Goal: Navigation & Orientation: Understand site structure

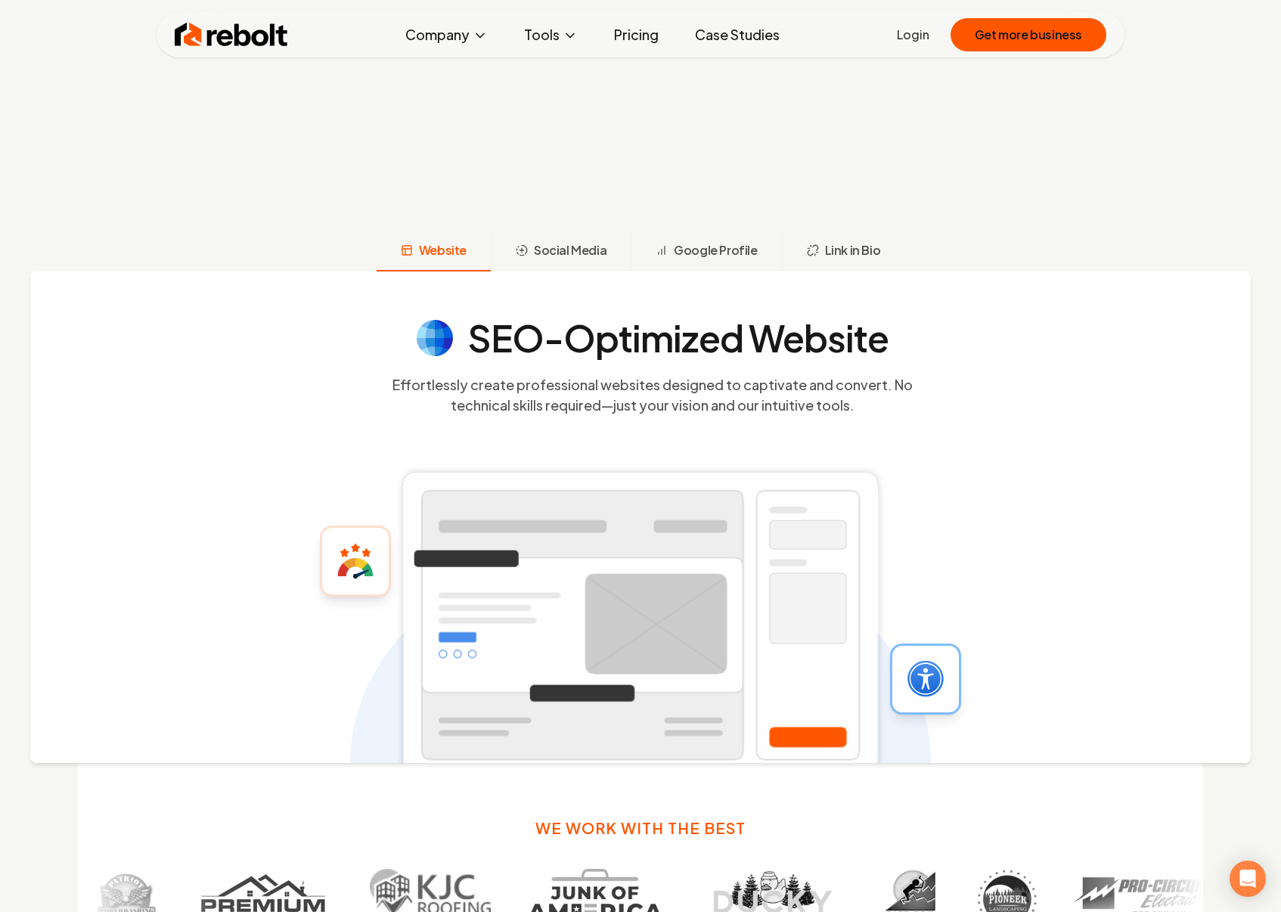
click at [573, 247] on span "Social Media" at bounding box center [570, 250] width 73 height 18
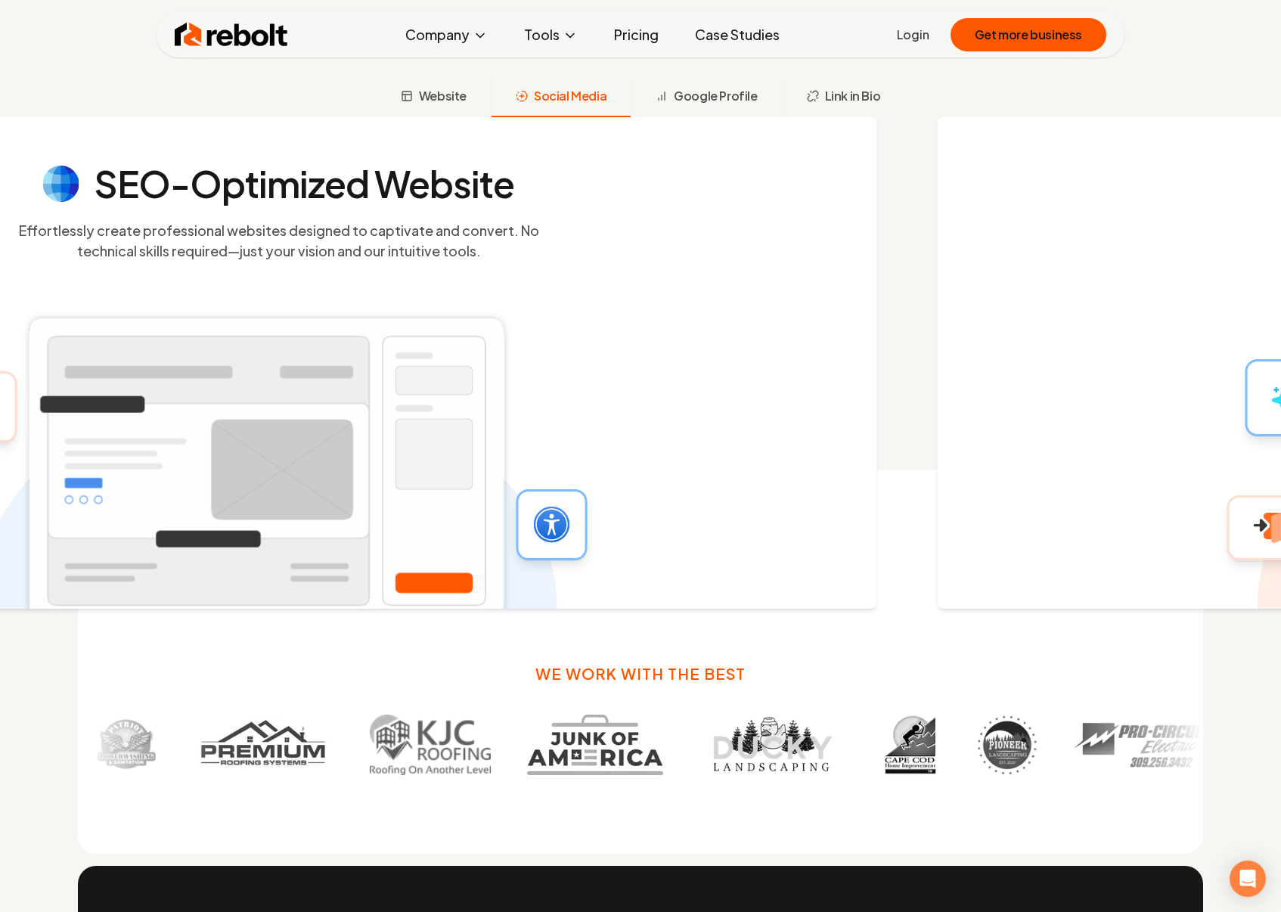
scroll to position [770, 0]
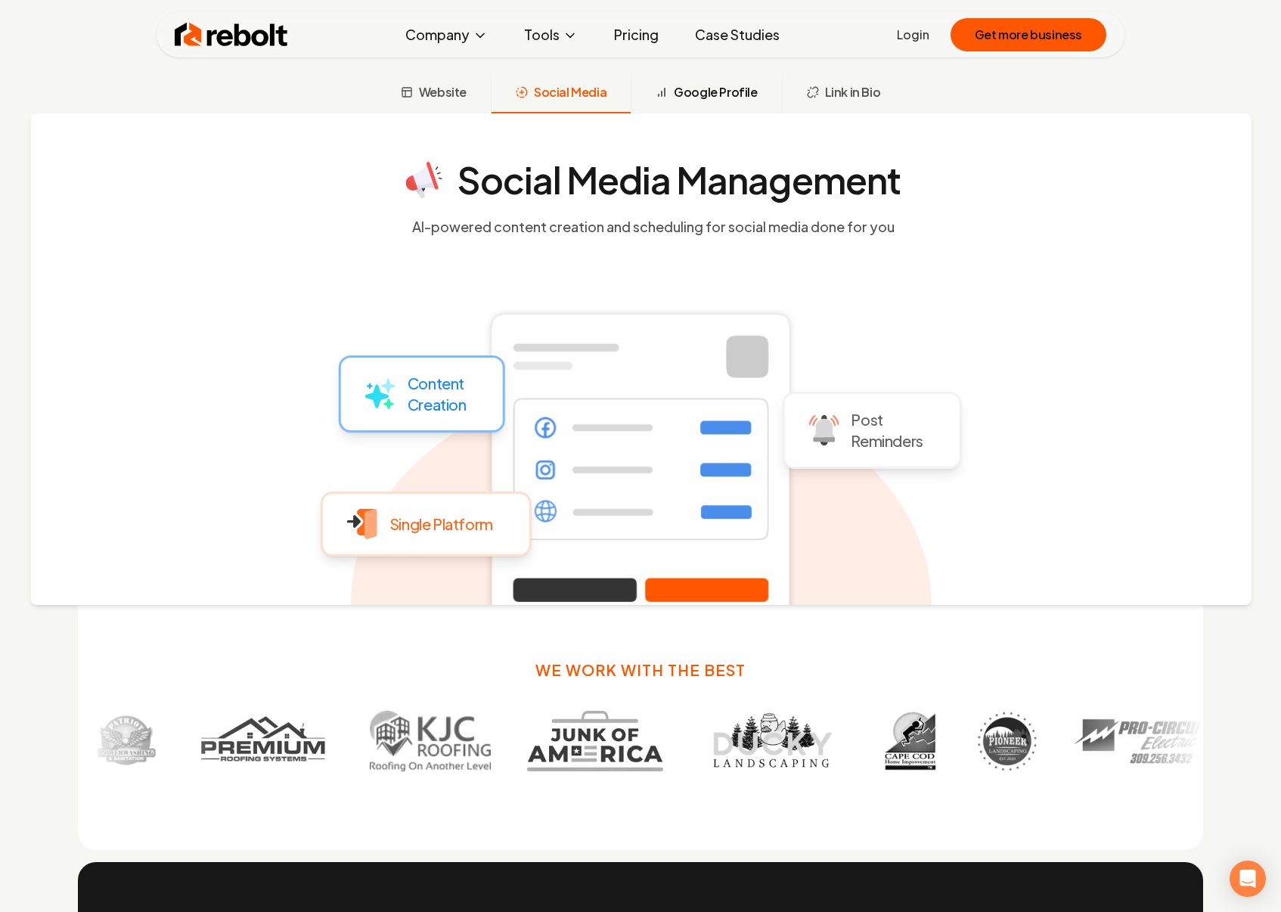
click at [717, 100] on span "Google Profile" at bounding box center [715, 92] width 83 height 18
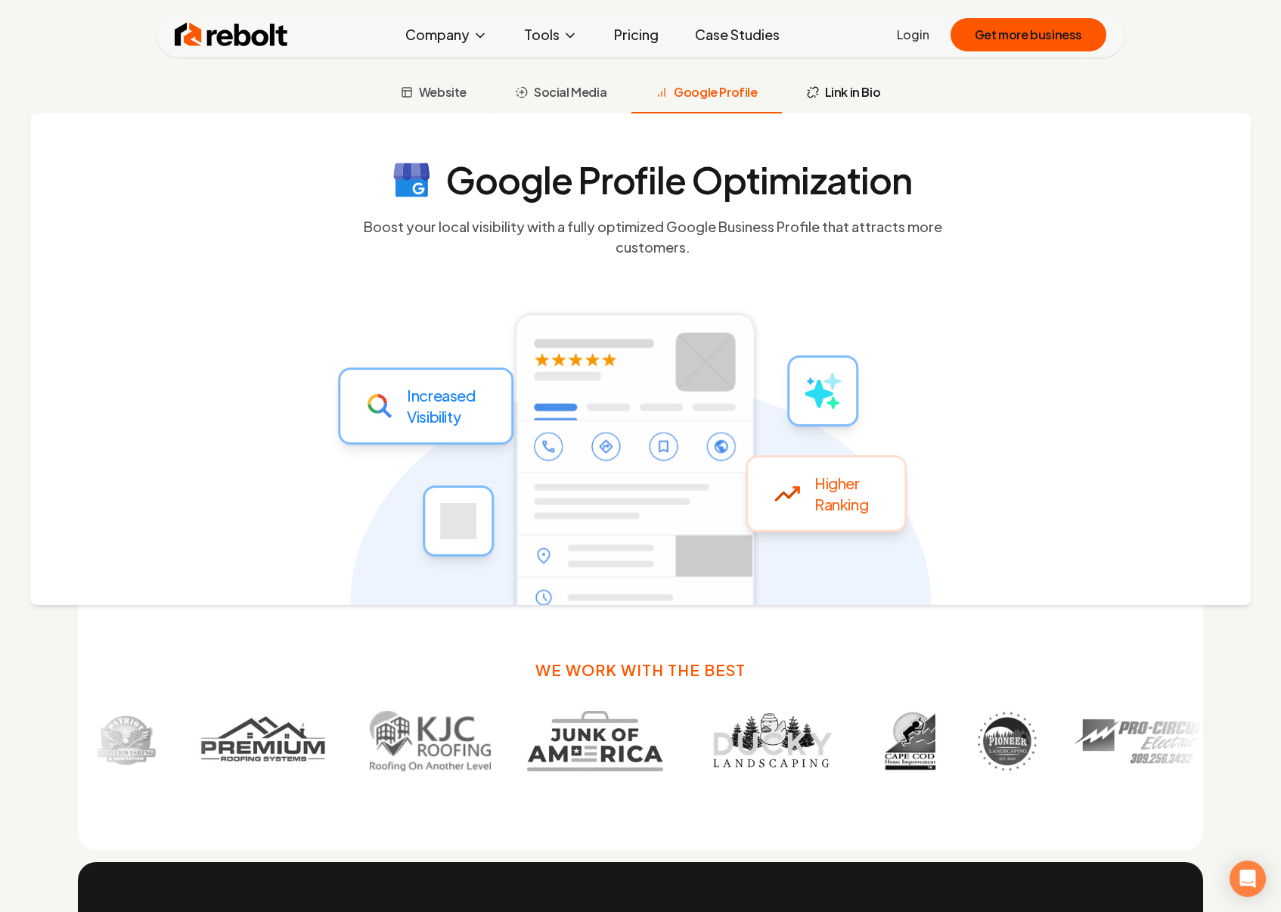
click at [811, 81] on button "Link in Bio" at bounding box center [843, 93] width 123 height 39
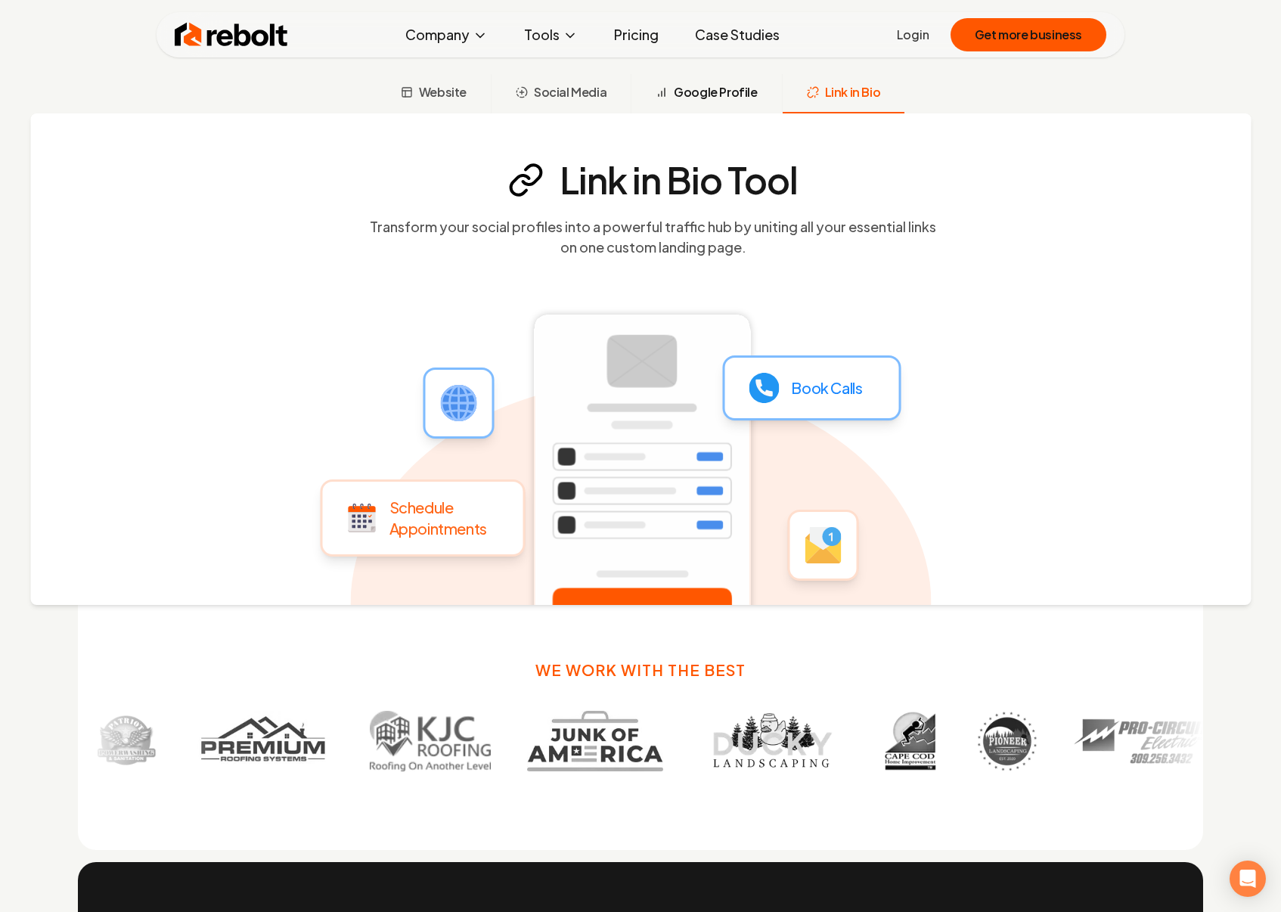
click at [719, 94] on span "Google Profile" at bounding box center [715, 92] width 83 height 18
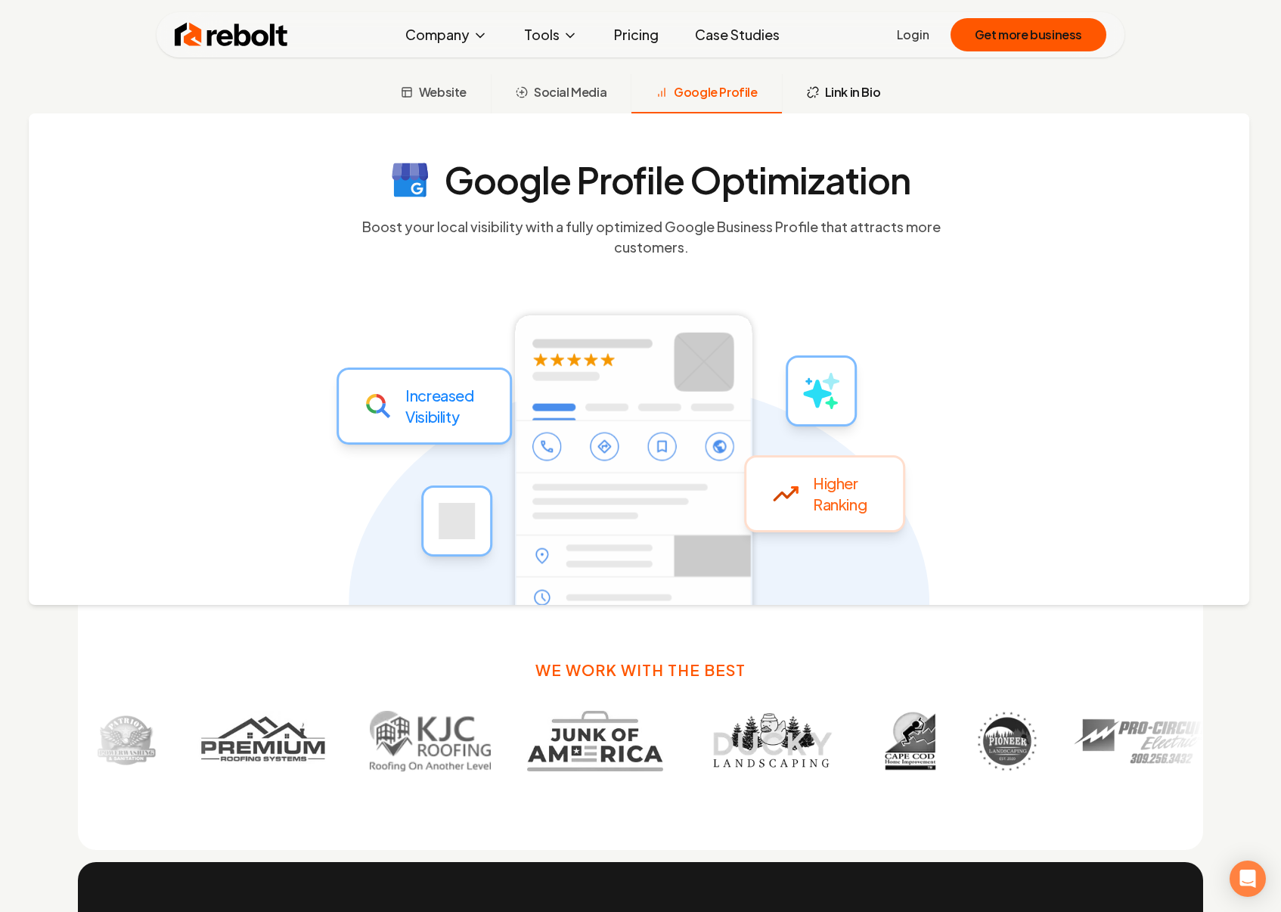
drag, startPoint x: 807, startPoint y: 107, endPoint x: 814, endPoint y: 100, distance: 10.7
click at [813, 101] on button "Link in Bio" at bounding box center [843, 93] width 123 height 39
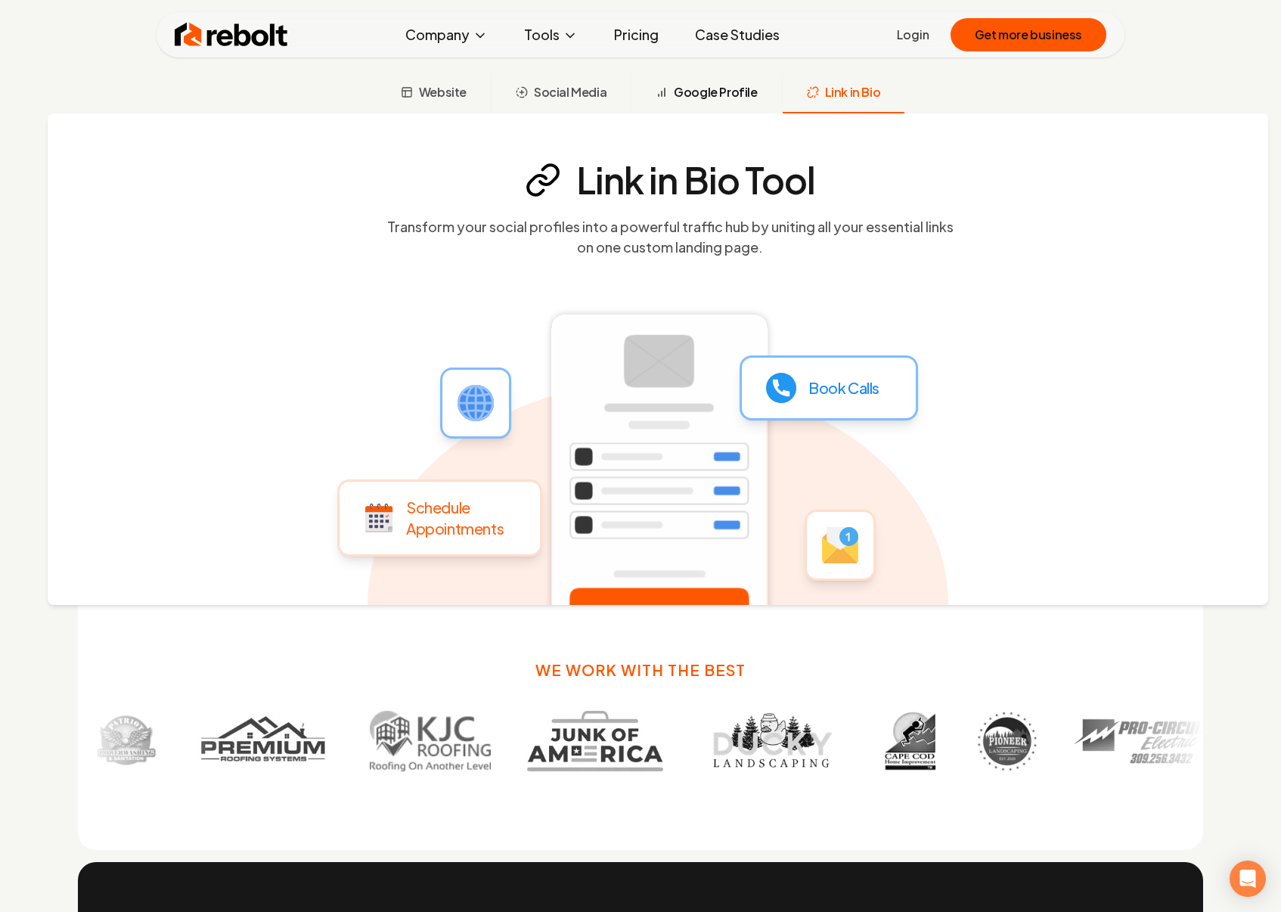
click at [719, 93] on span "Google Profile" at bounding box center [715, 92] width 83 height 18
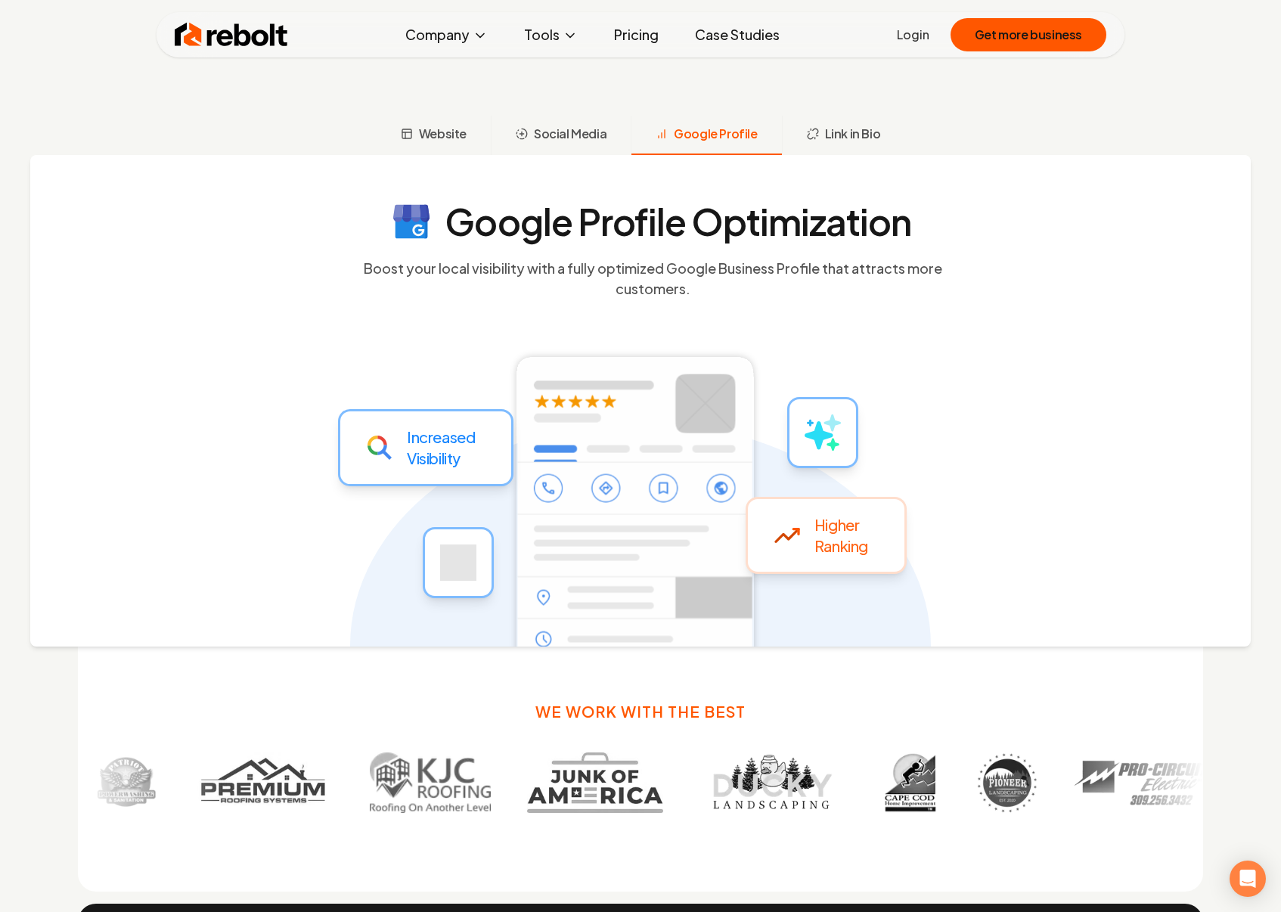
scroll to position [711, 0]
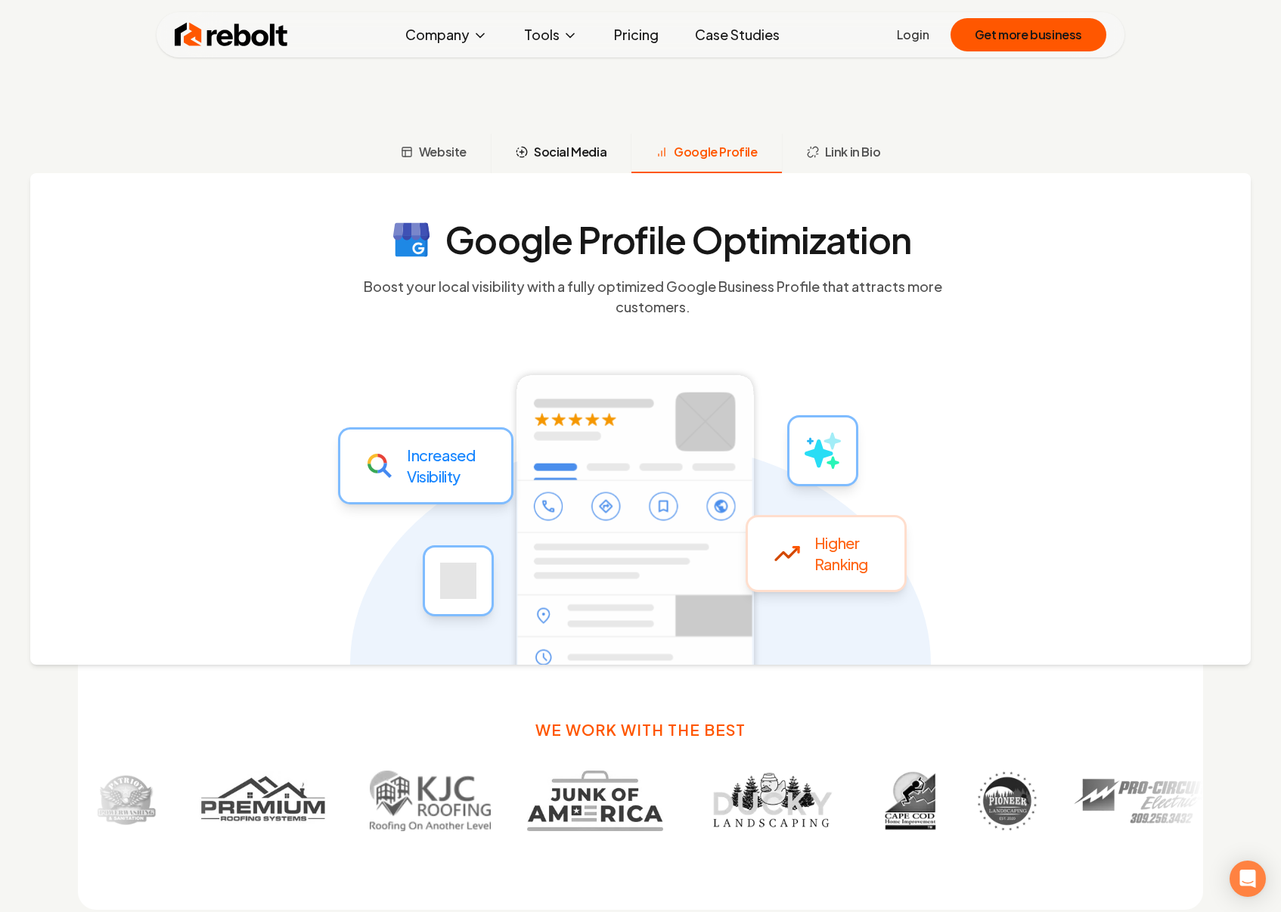
click at [583, 163] on button "Social Media" at bounding box center [561, 153] width 140 height 39
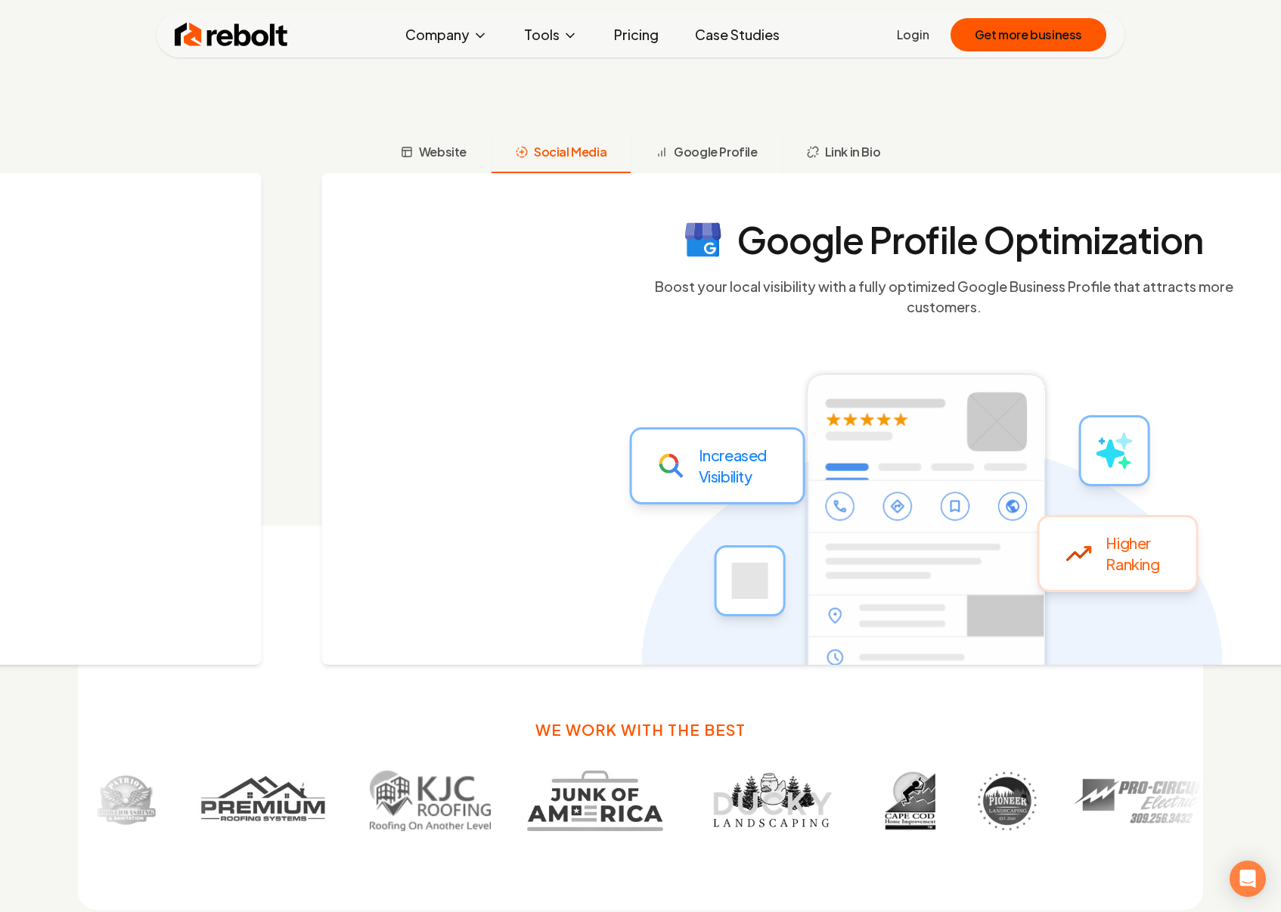
scroll to position [770, 0]
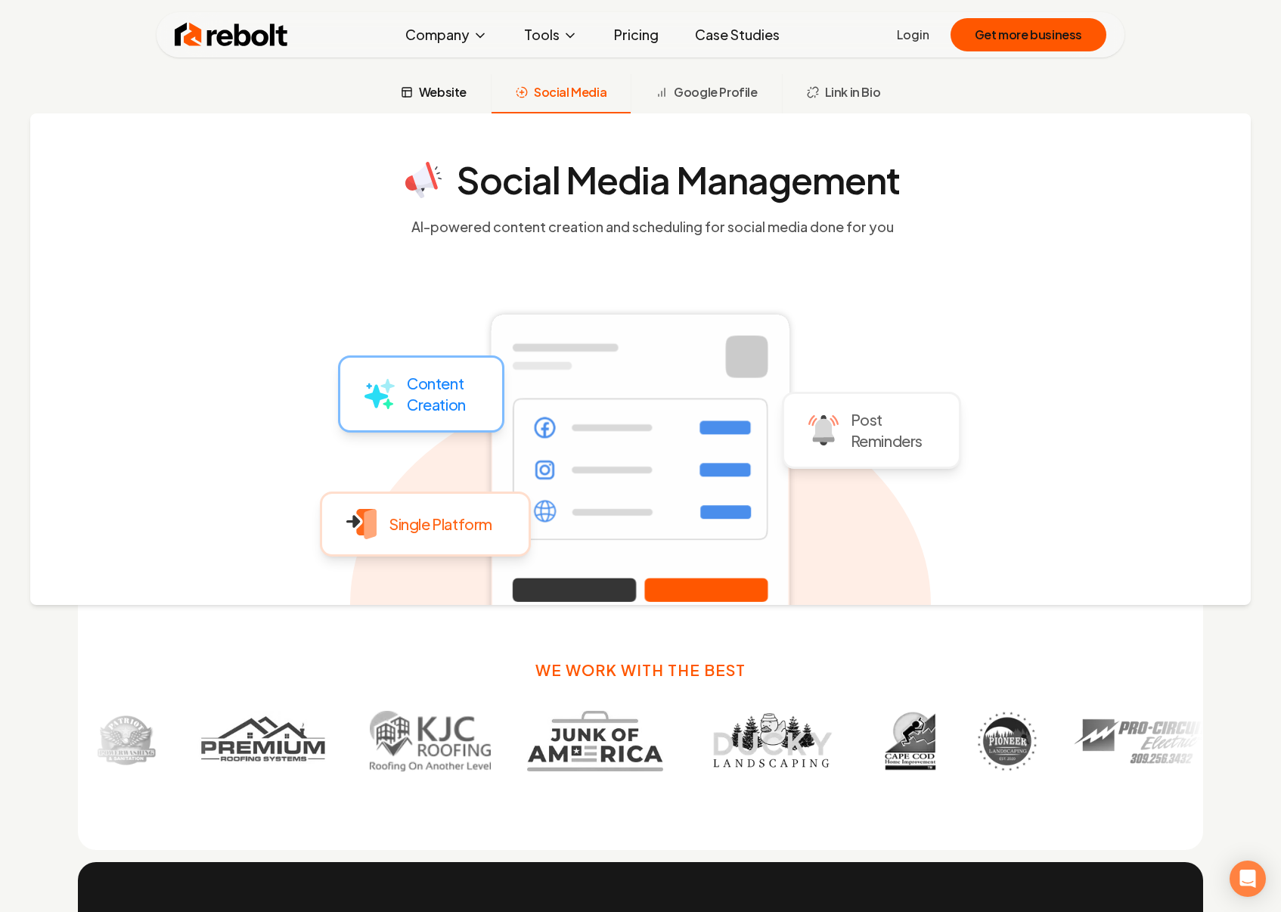
click at [446, 104] on button "Website" at bounding box center [433, 93] width 114 height 39
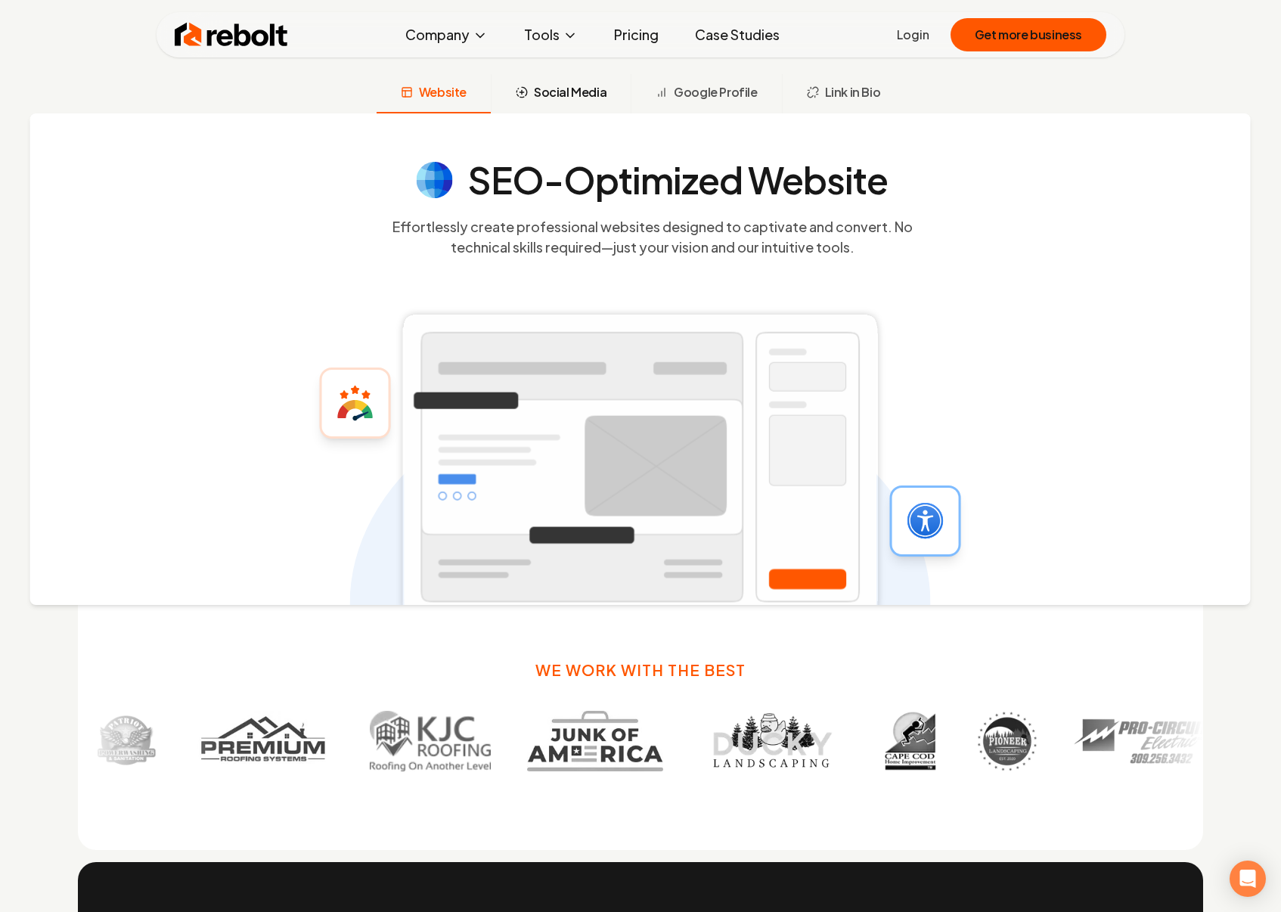
click at [581, 95] on span "Social Media" at bounding box center [570, 92] width 73 height 18
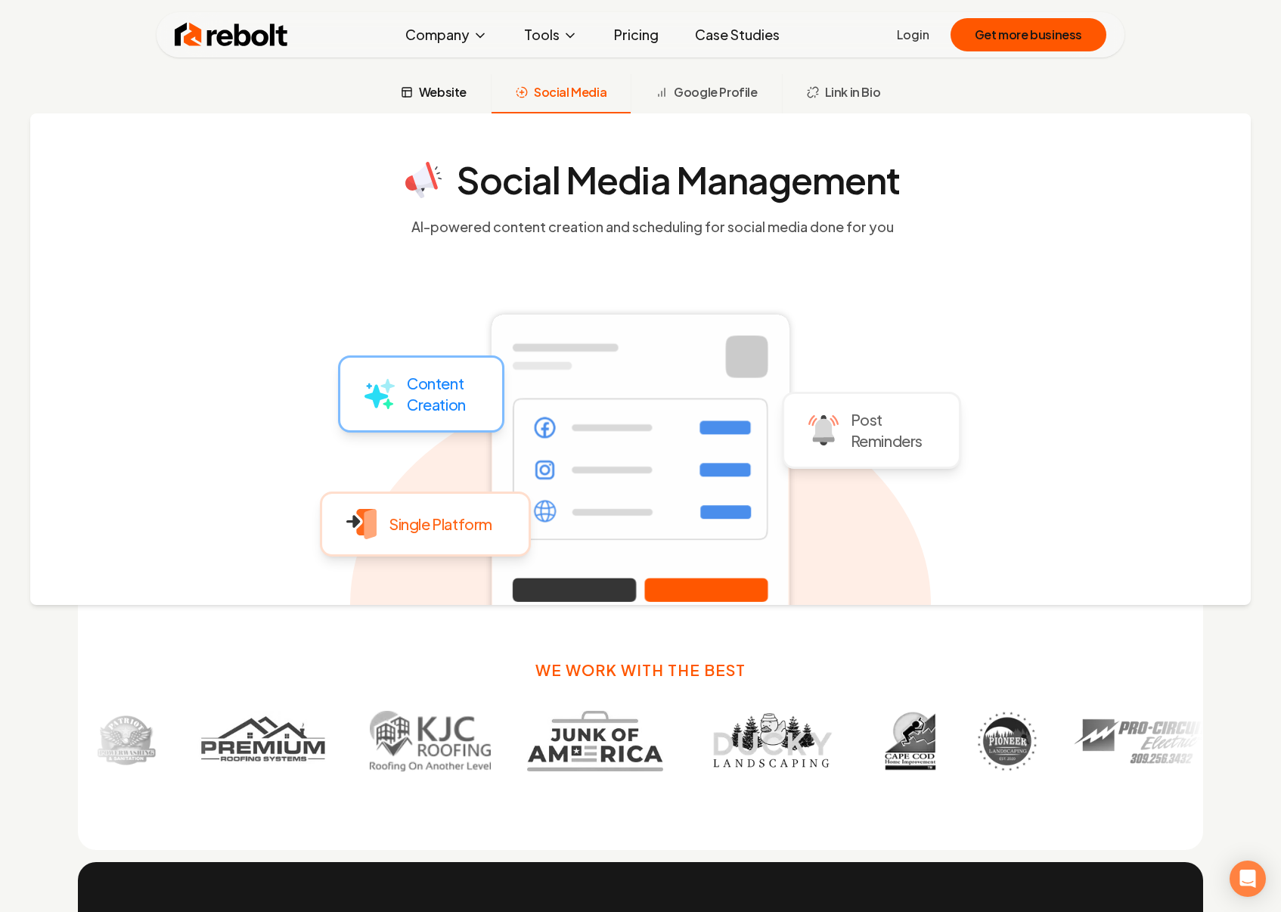
click at [421, 86] on button "Website" at bounding box center [433, 93] width 114 height 39
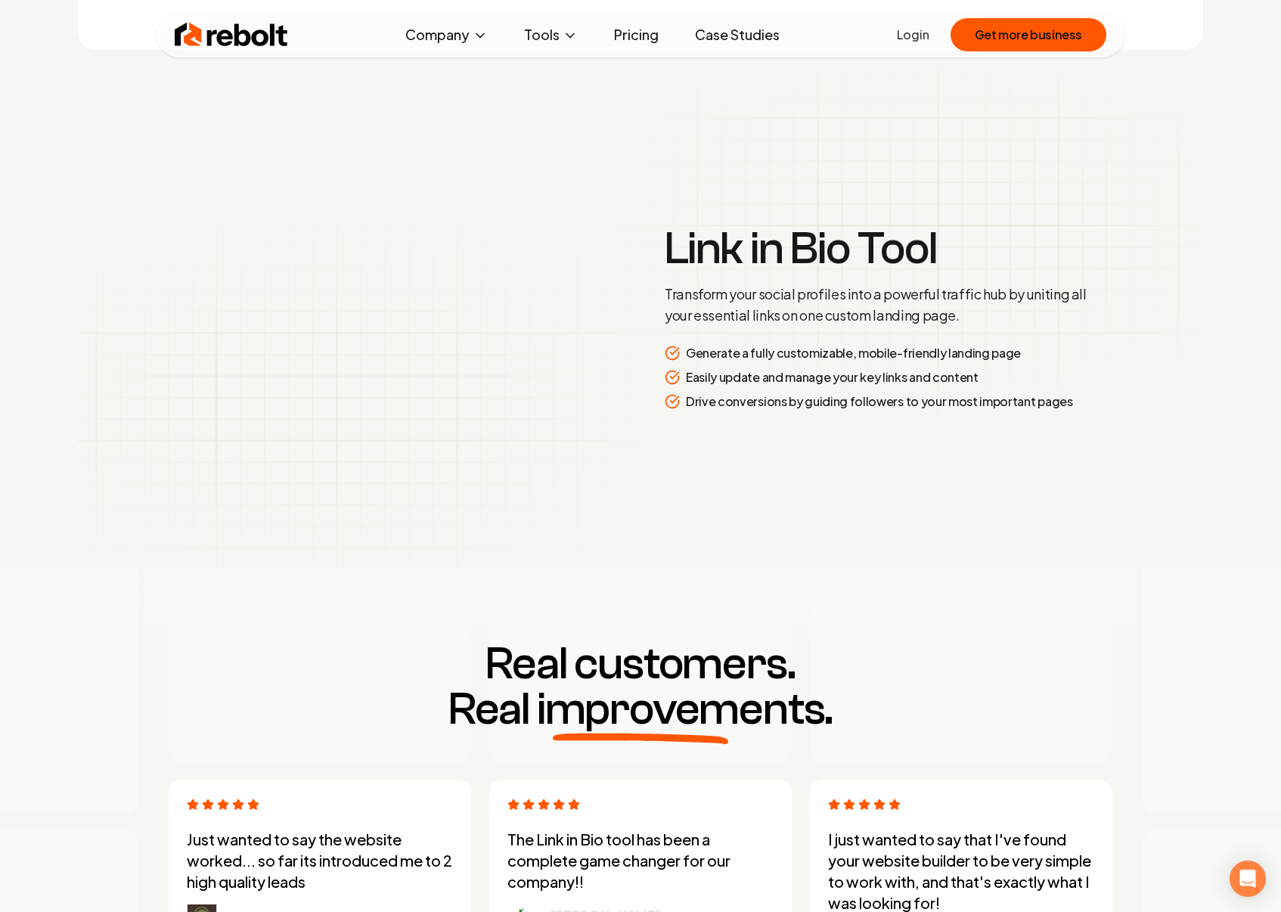
scroll to position [3670, 0]
